Goal: Information Seeking & Learning: Learn about a topic

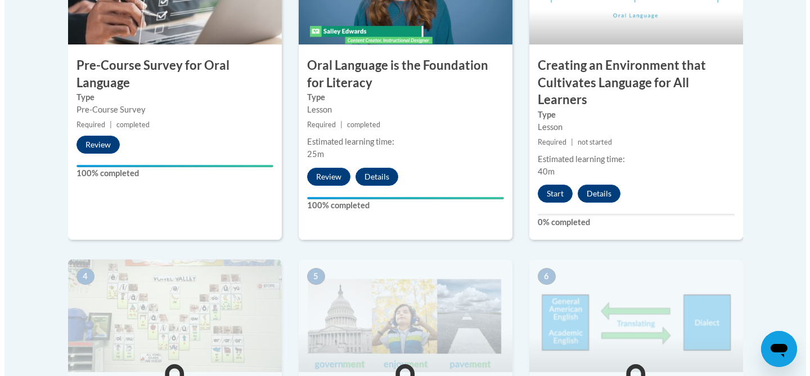
scroll to position [439, 0]
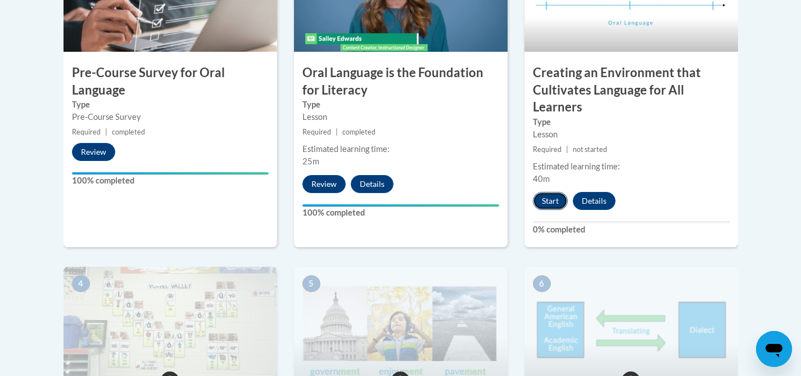
click at [548, 200] on button "Start" at bounding box center [550, 201] width 35 height 18
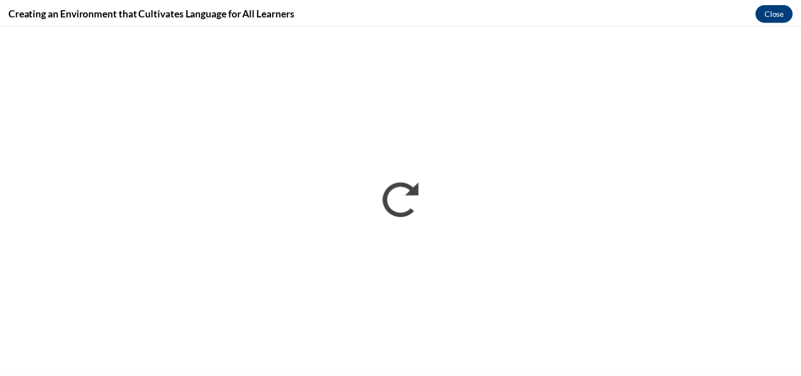
scroll to position [0, 0]
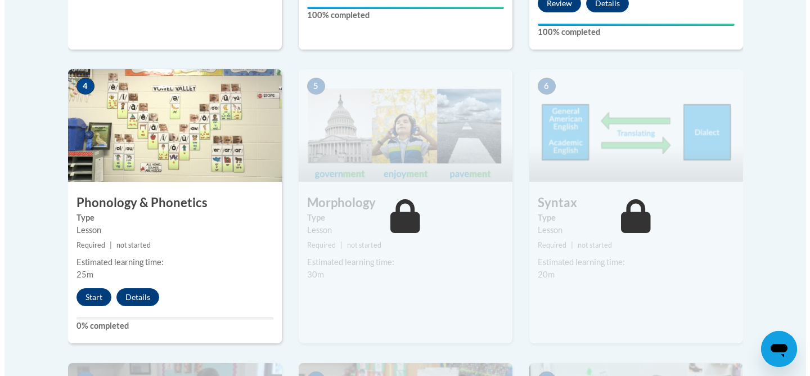
scroll to position [664, 0]
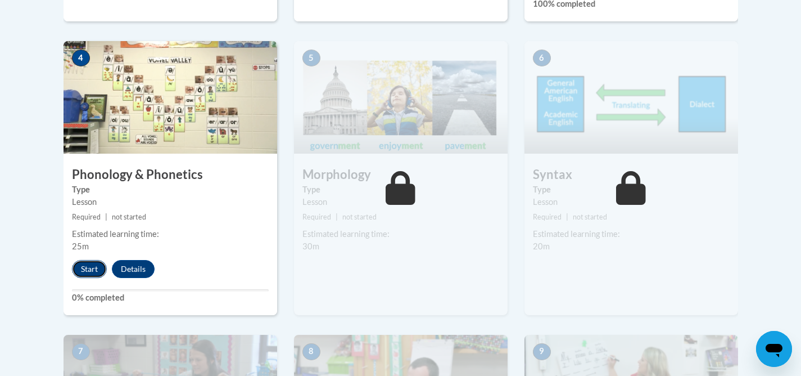
click at [93, 265] on button "Start" at bounding box center [89, 269] width 35 height 18
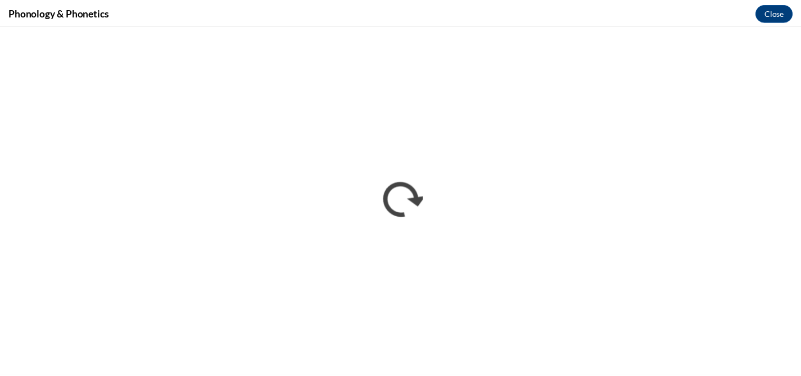
scroll to position [0, 0]
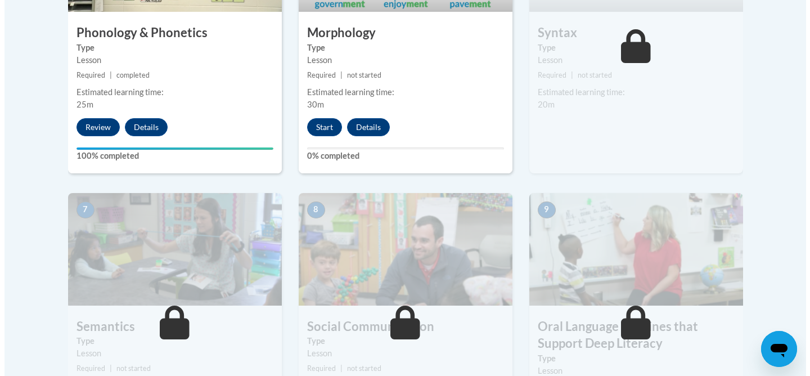
scroll to position [808, 0]
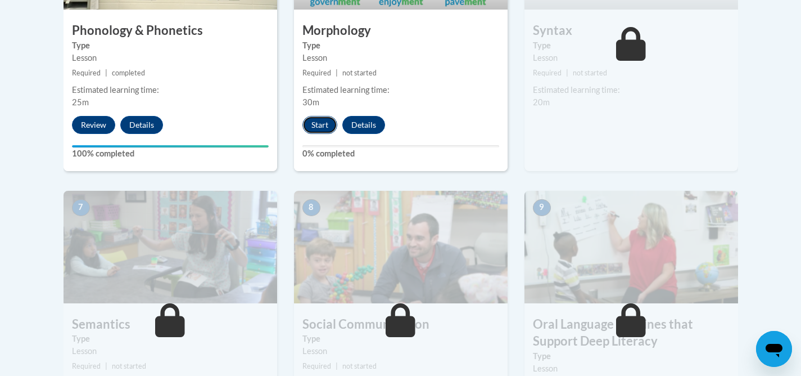
click at [321, 125] on button "Start" at bounding box center [320, 125] width 35 height 18
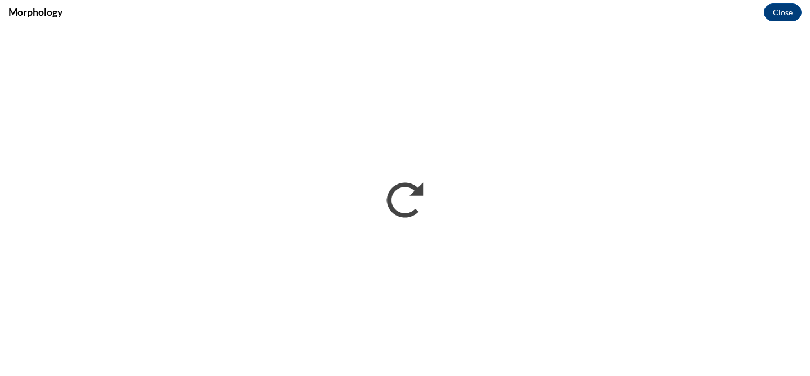
scroll to position [0, 0]
